Goal: Information Seeking & Learning: Find specific fact

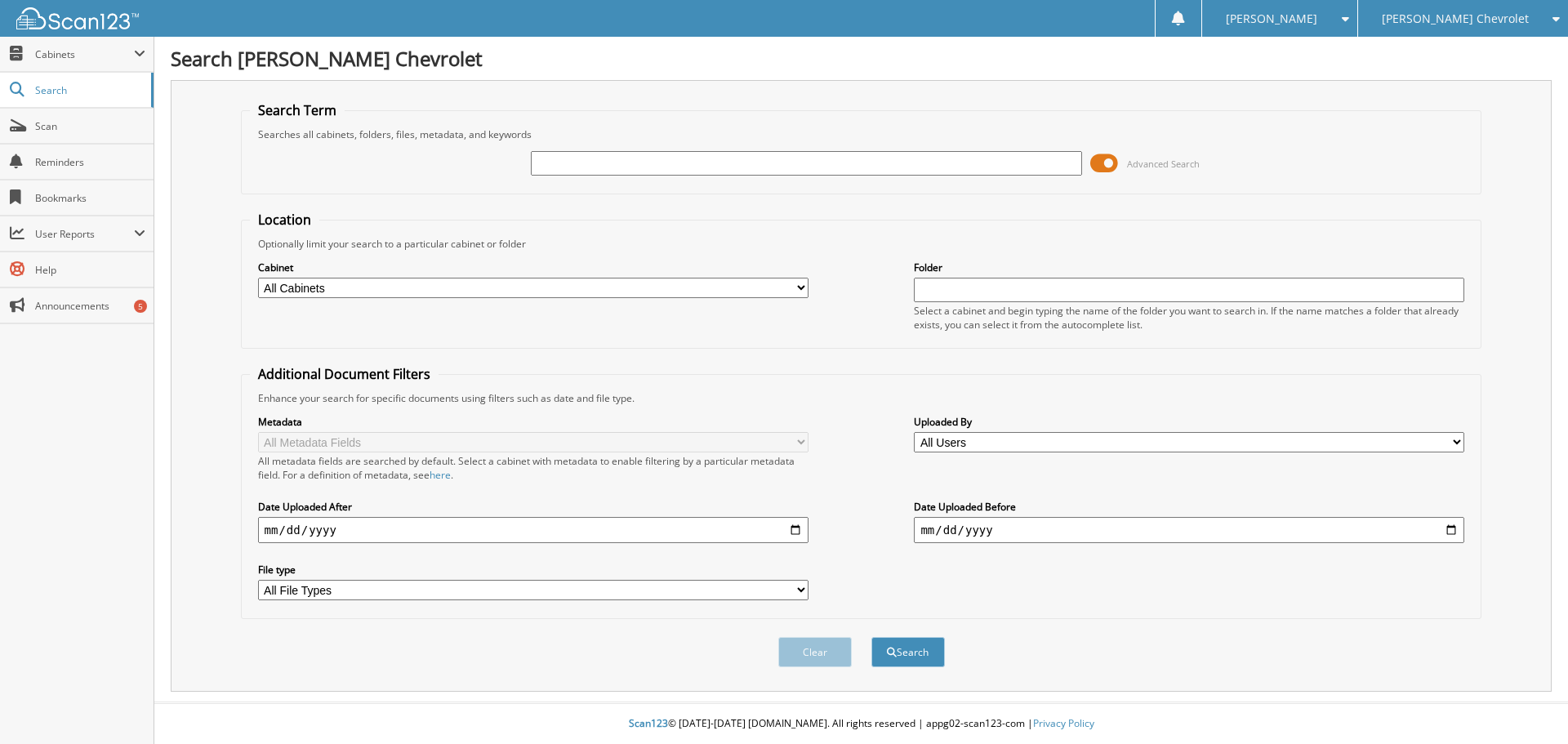
click at [894, 176] on div at bounding box center [806, 162] width 550 height 27
click at [899, 147] on div "Advanced Search" at bounding box center [862, 163] width 1224 height 44
click at [893, 157] on input "text" at bounding box center [806, 162] width 550 height 24
type input "[PERSON_NAME]"
click at [872, 637] on button "Search" at bounding box center [909, 652] width 73 height 30
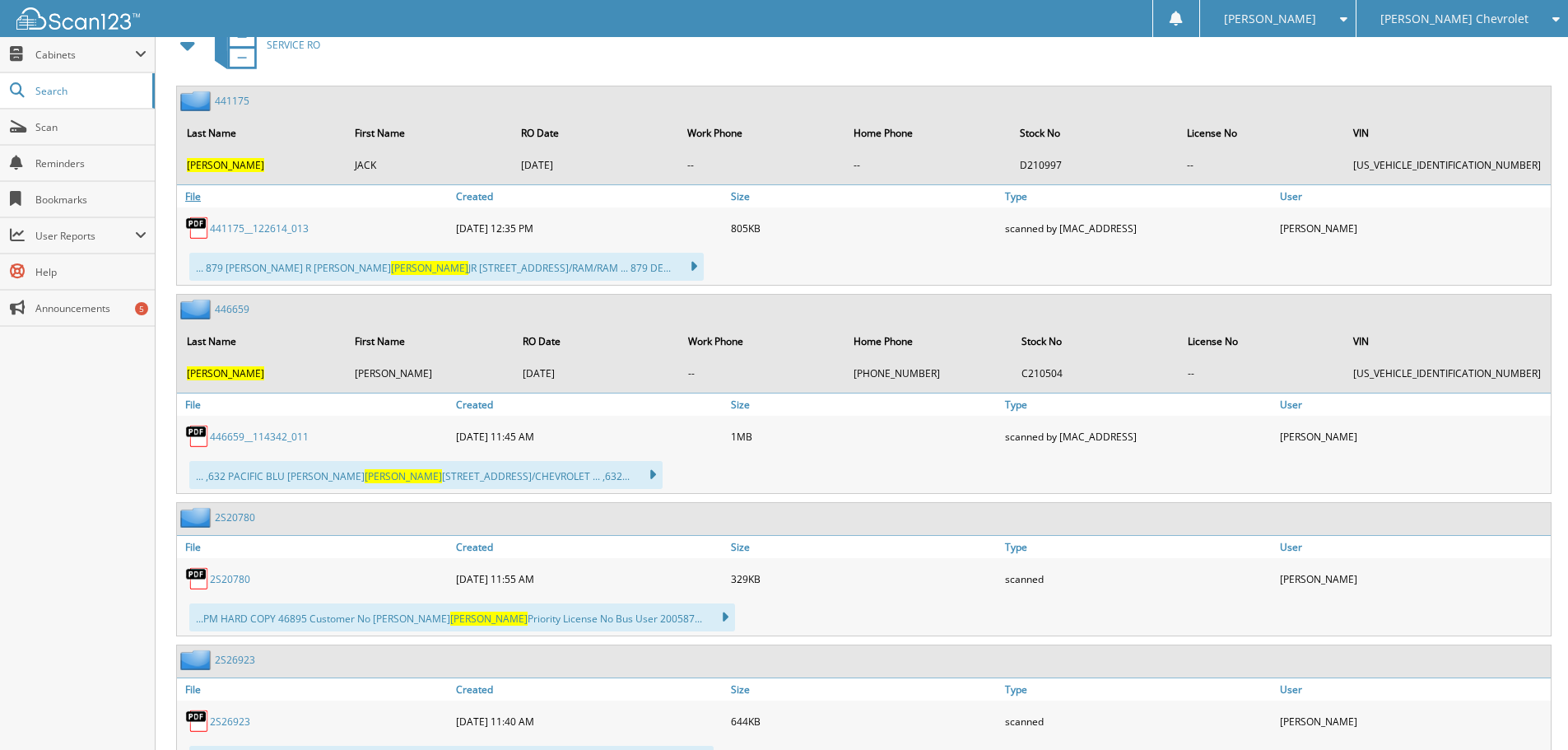
scroll to position [2387, 0]
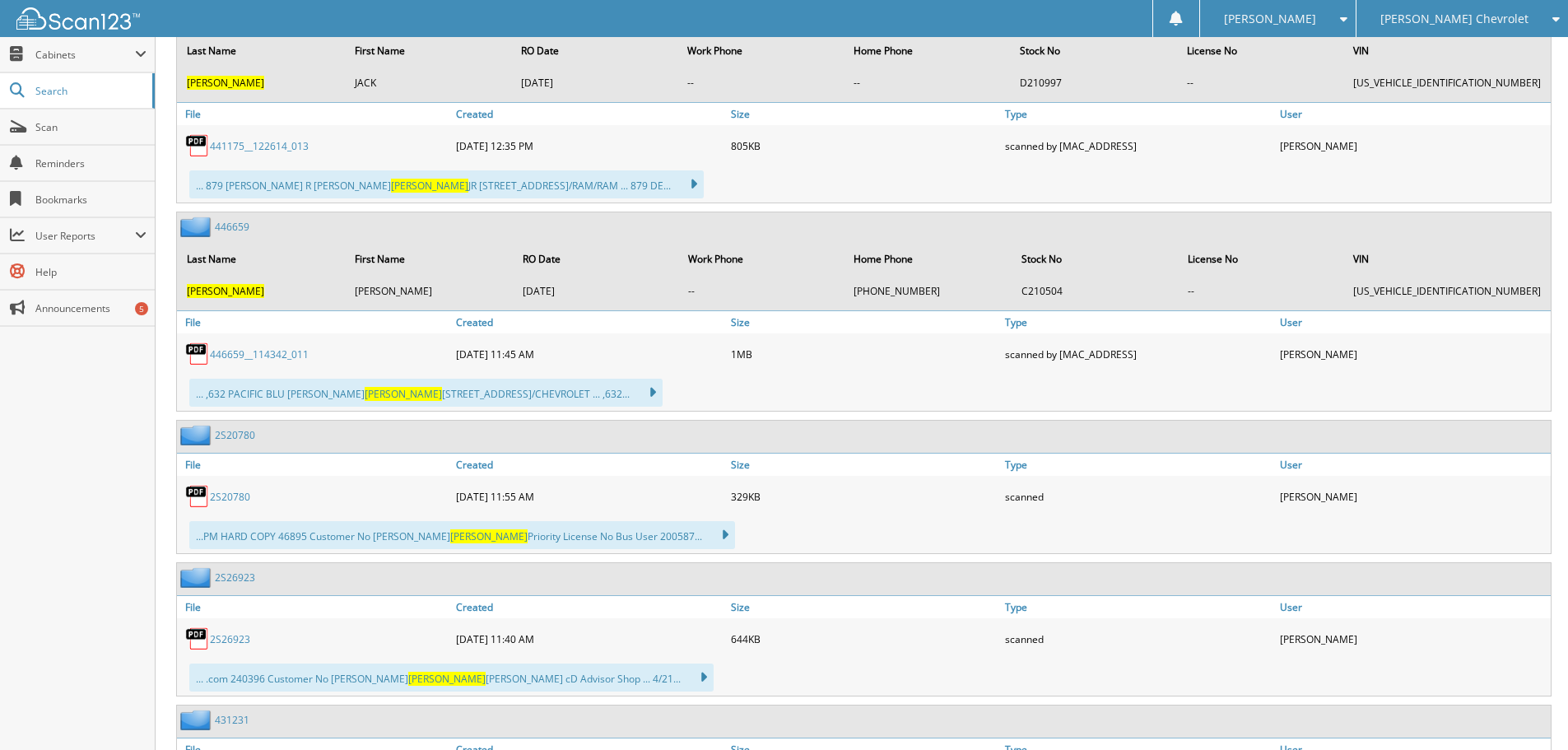
click at [230, 439] on link "2S20780" at bounding box center [235, 435] width 40 height 14
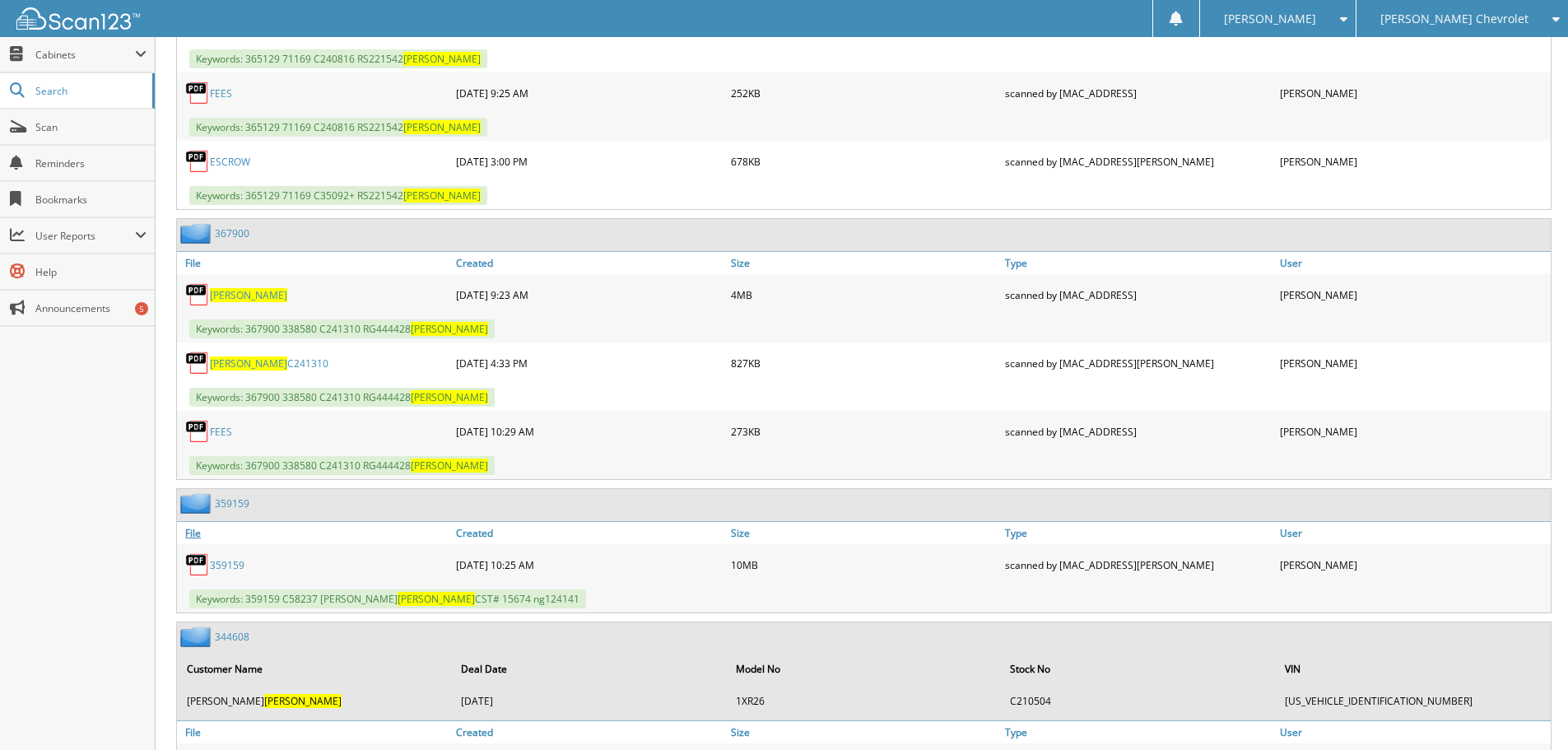
scroll to position [1399, 0]
